Goal: Information Seeking & Learning: Find specific page/section

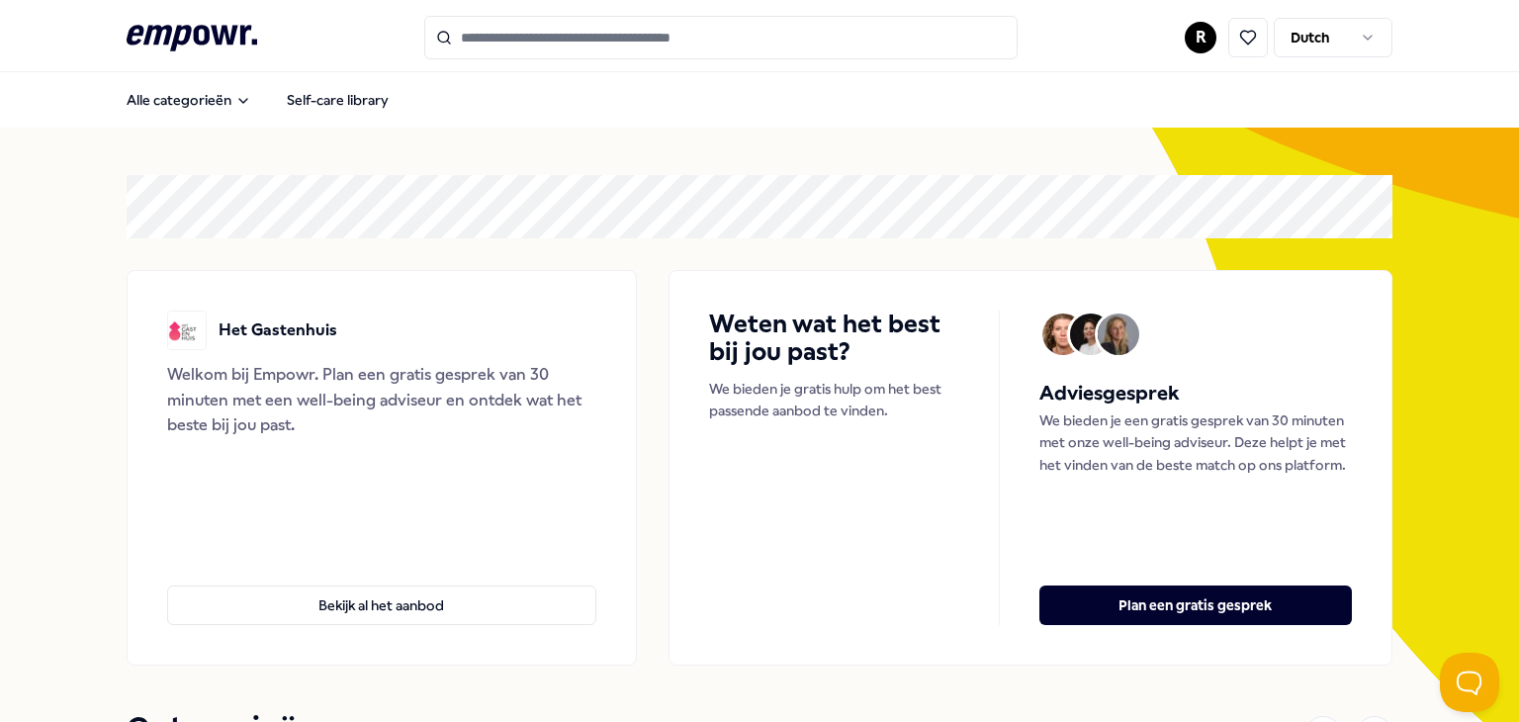
click at [634, 47] on input "Search for products, categories or subcategories" at bounding box center [720, 38] width 593 height 44
click at [628, 48] on input "Search for products, categories or subcategories" at bounding box center [720, 38] width 593 height 44
click at [628, 47] on input "Search for products, categories or subcategories" at bounding box center [720, 38] width 593 height 44
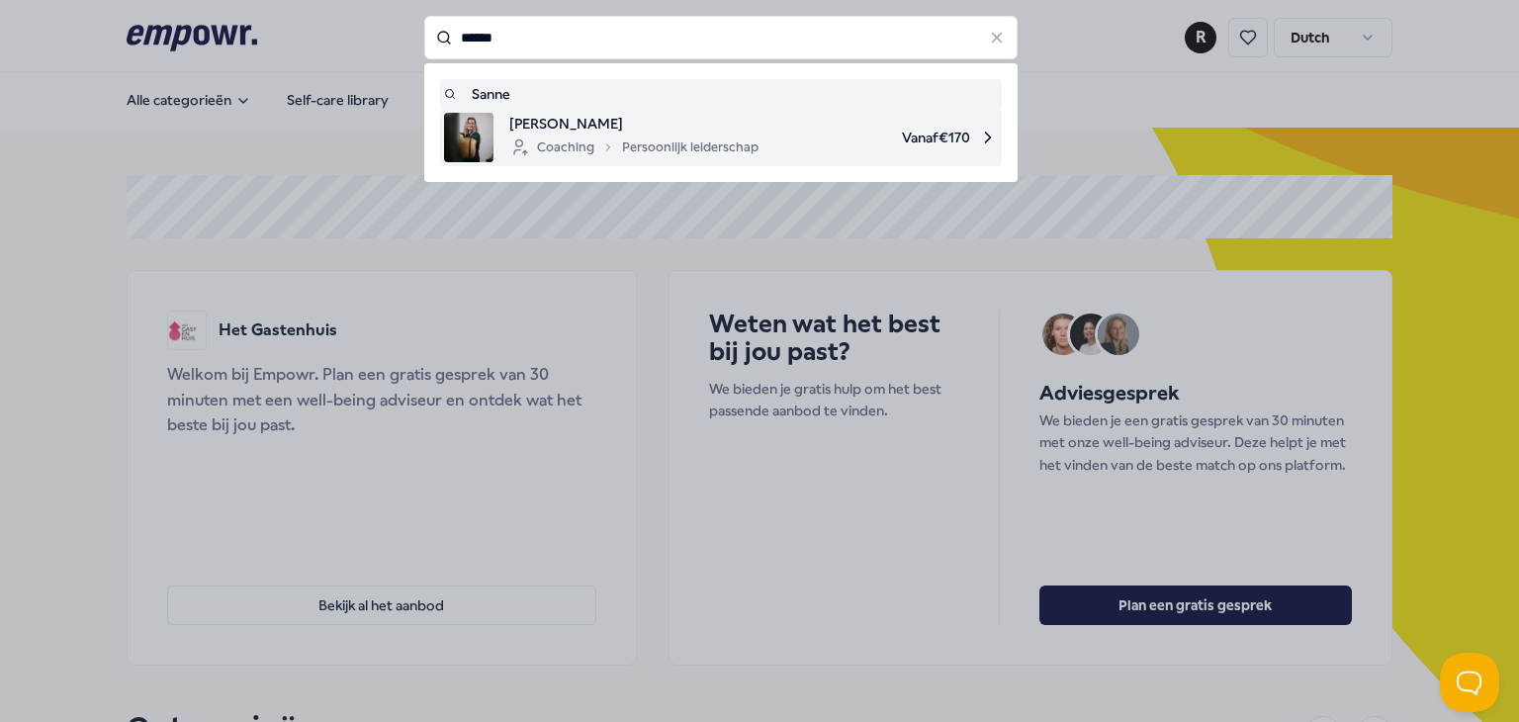
click at [617, 132] on span "[PERSON_NAME]" at bounding box center [633, 124] width 249 height 22
type input "*****"
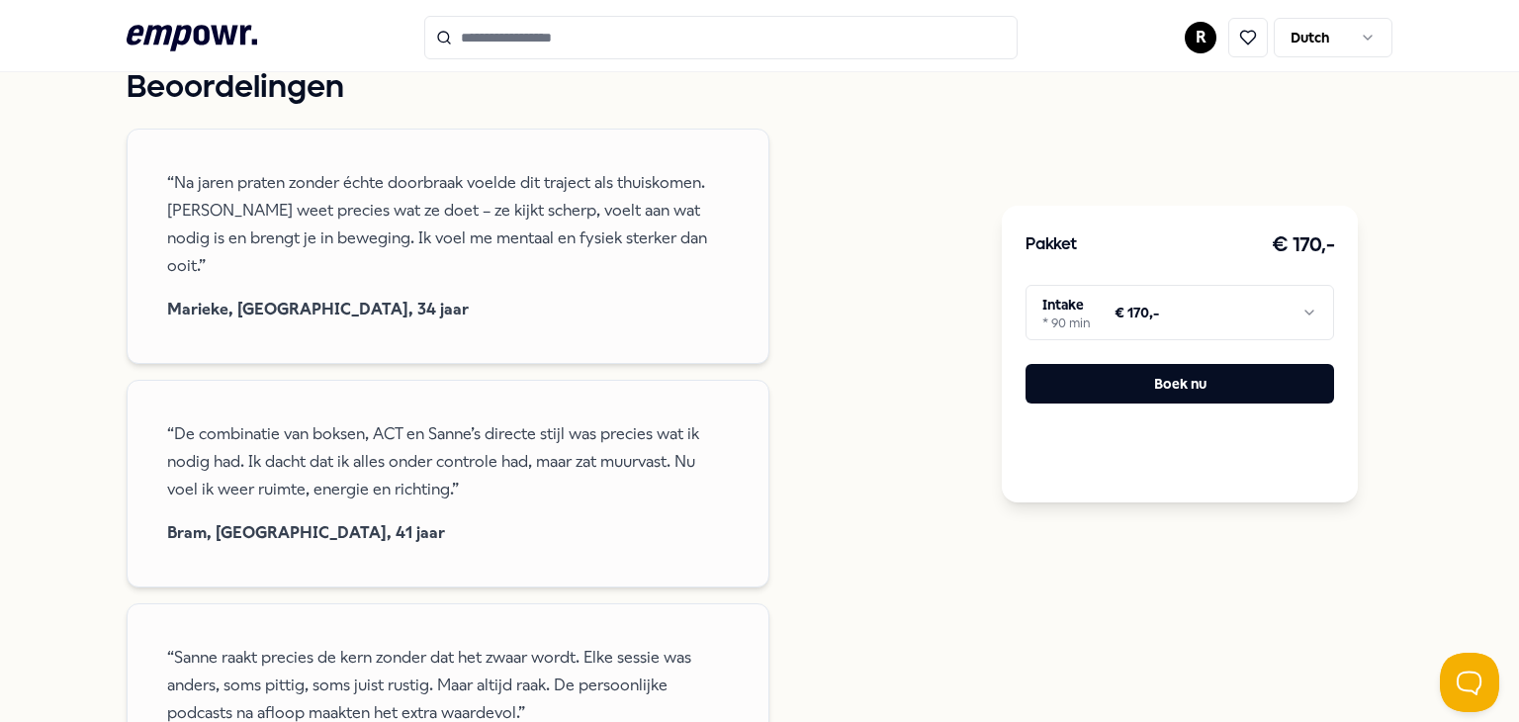
scroll to position [795, 0]
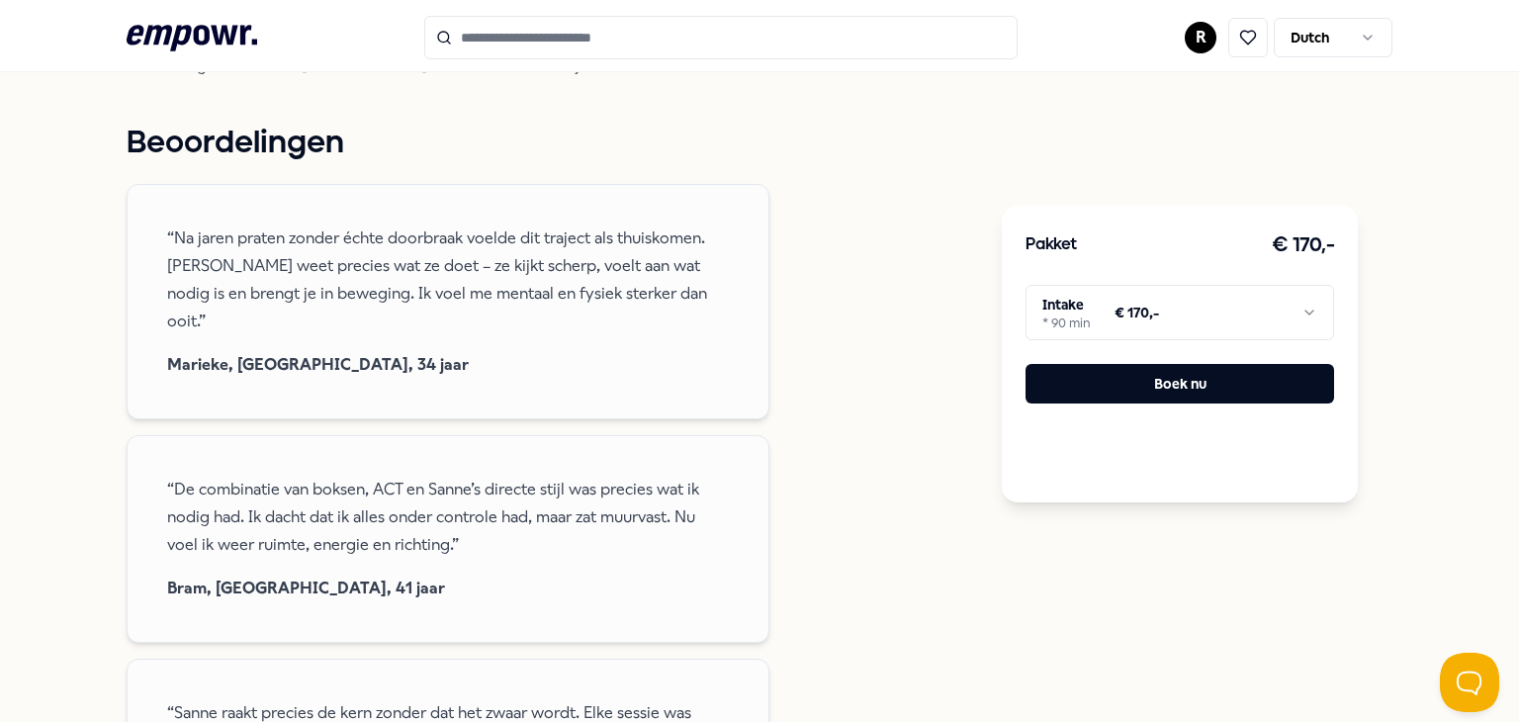
click at [452, 224] on span "“Na jaren praten zonder échte doorbraak voelde dit traject als thuiskomen. [PER…" at bounding box center [448, 279] width 562 height 111
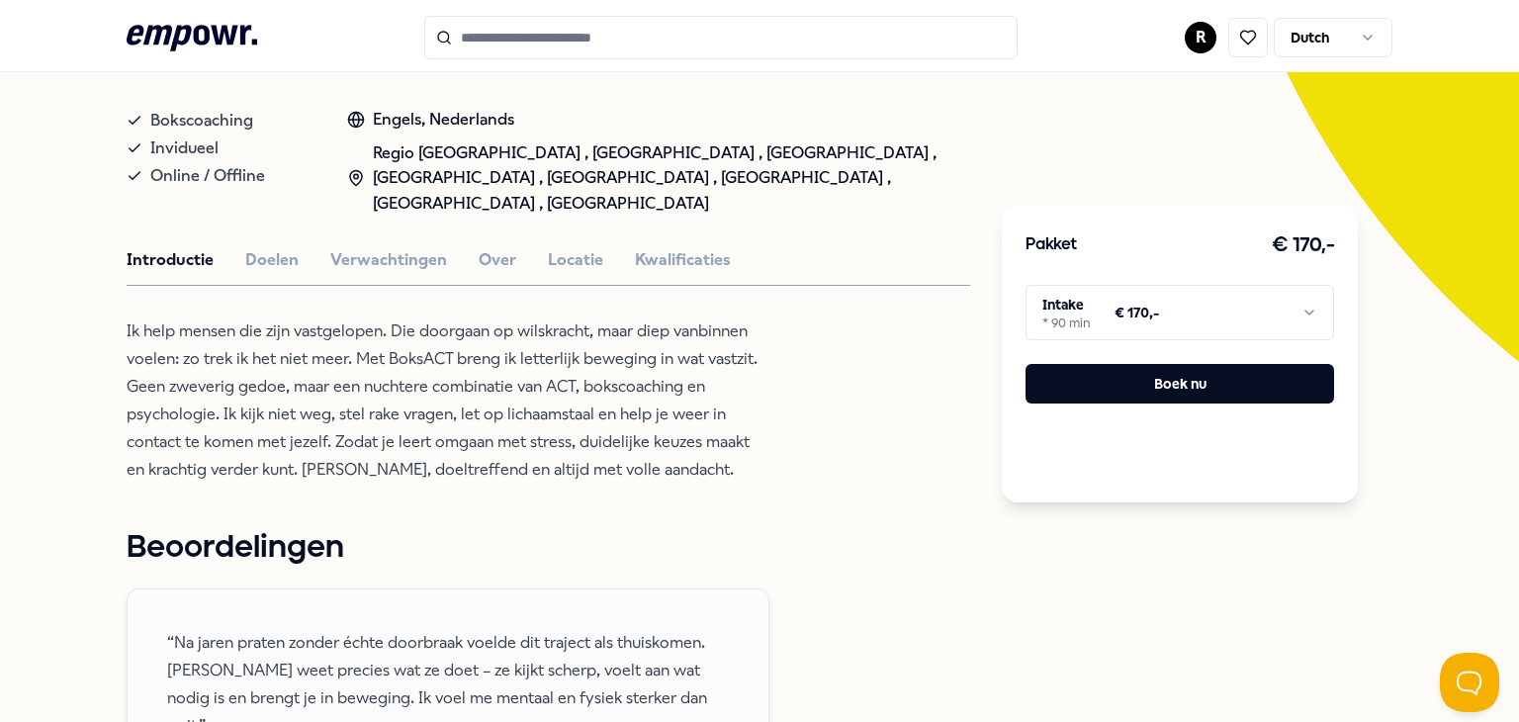
scroll to position [388, 0]
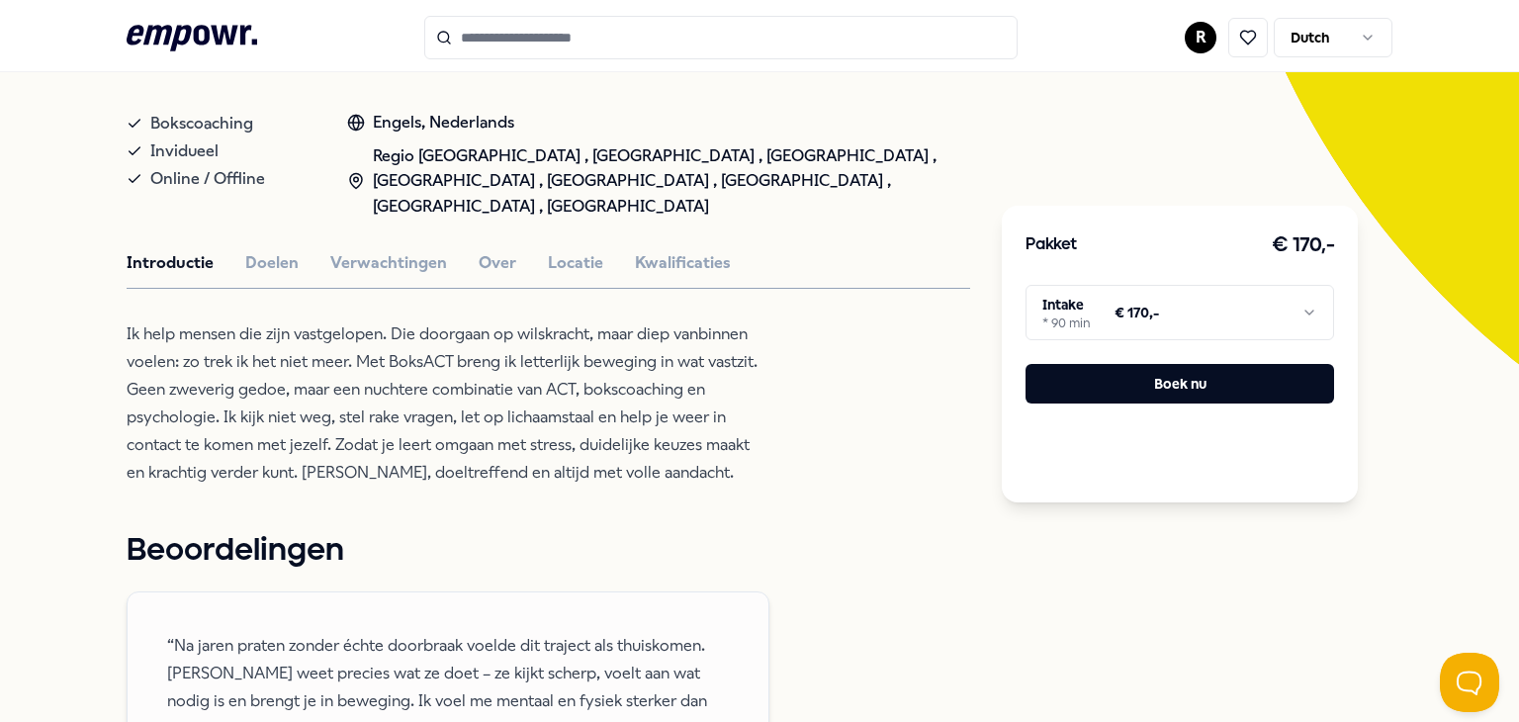
click at [537, 171] on div "Regio [GEOGRAPHIC_DATA] , [GEOGRAPHIC_DATA] , [GEOGRAPHIC_DATA] , [GEOGRAPHIC_D…" at bounding box center [658, 181] width 623 height 76
